Goal: Transaction & Acquisition: Obtain resource

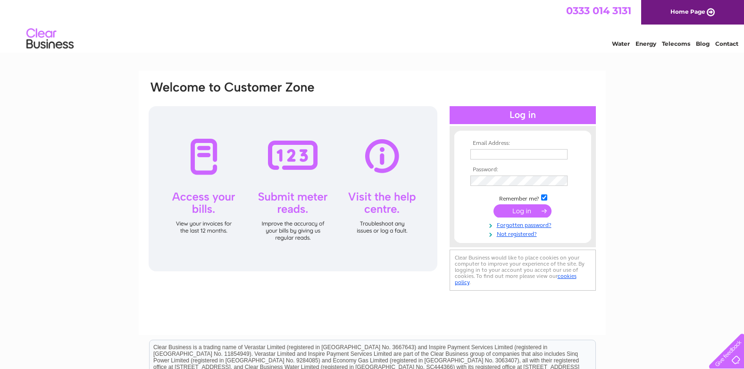
type input "info@speysidespecialities.co.uk"
click at [516, 208] on input "submit" at bounding box center [522, 210] width 58 height 13
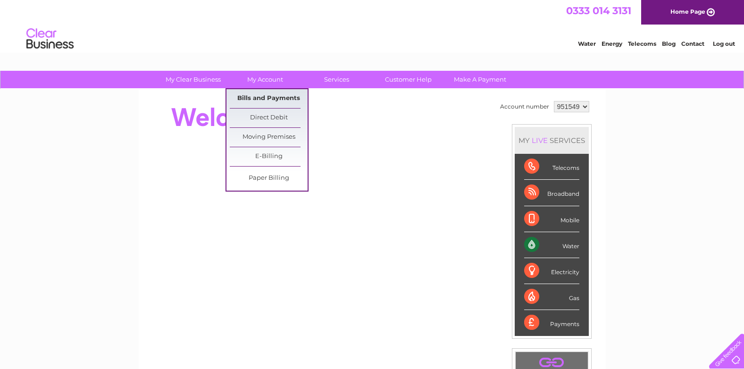
click at [265, 97] on link "Bills and Payments" at bounding box center [269, 98] width 78 height 19
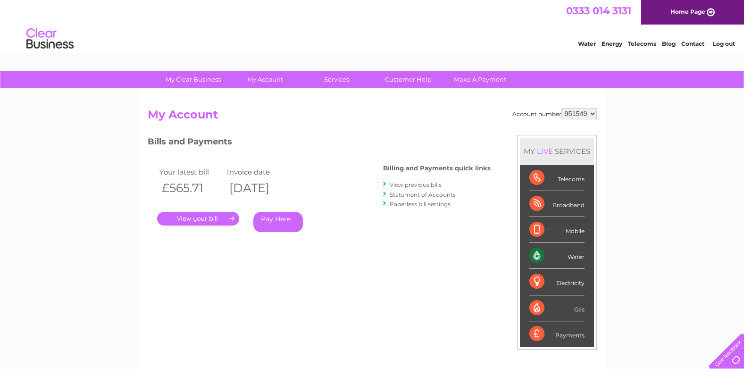
click at [219, 219] on link "." at bounding box center [198, 219] width 82 height 14
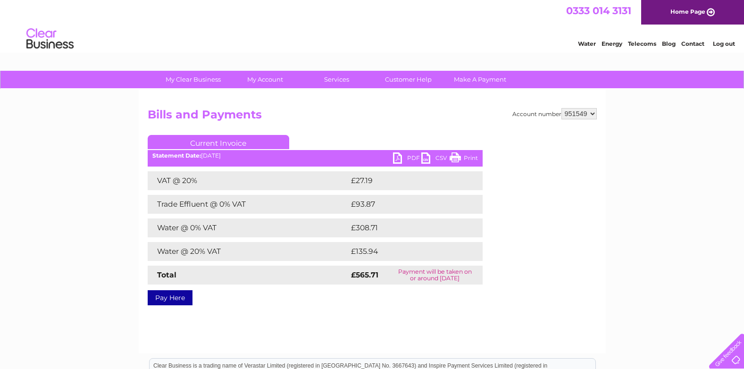
click at [400, 158] on link "PDF" at bounding box center [407, 159] width 28 height 14
click at [721, 44] on link "Log out" at bounding box center [724, 43] width 22 height 7
